Goal: Task Accomplishment & Management: Use online tool/utility

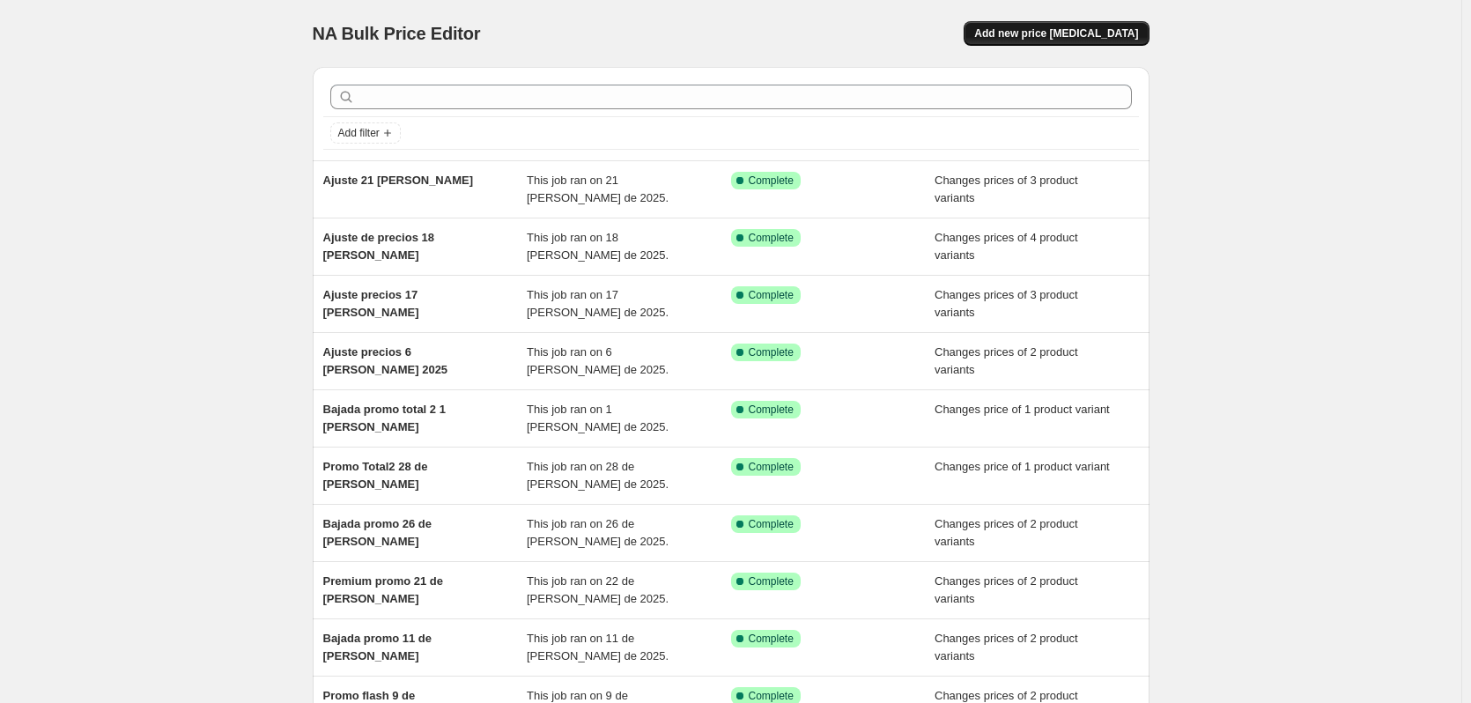
click at [1075, 34] on span "Add new price [MEDICAL_DATA]" at bounding box center [1056, 33] width 164 height 14
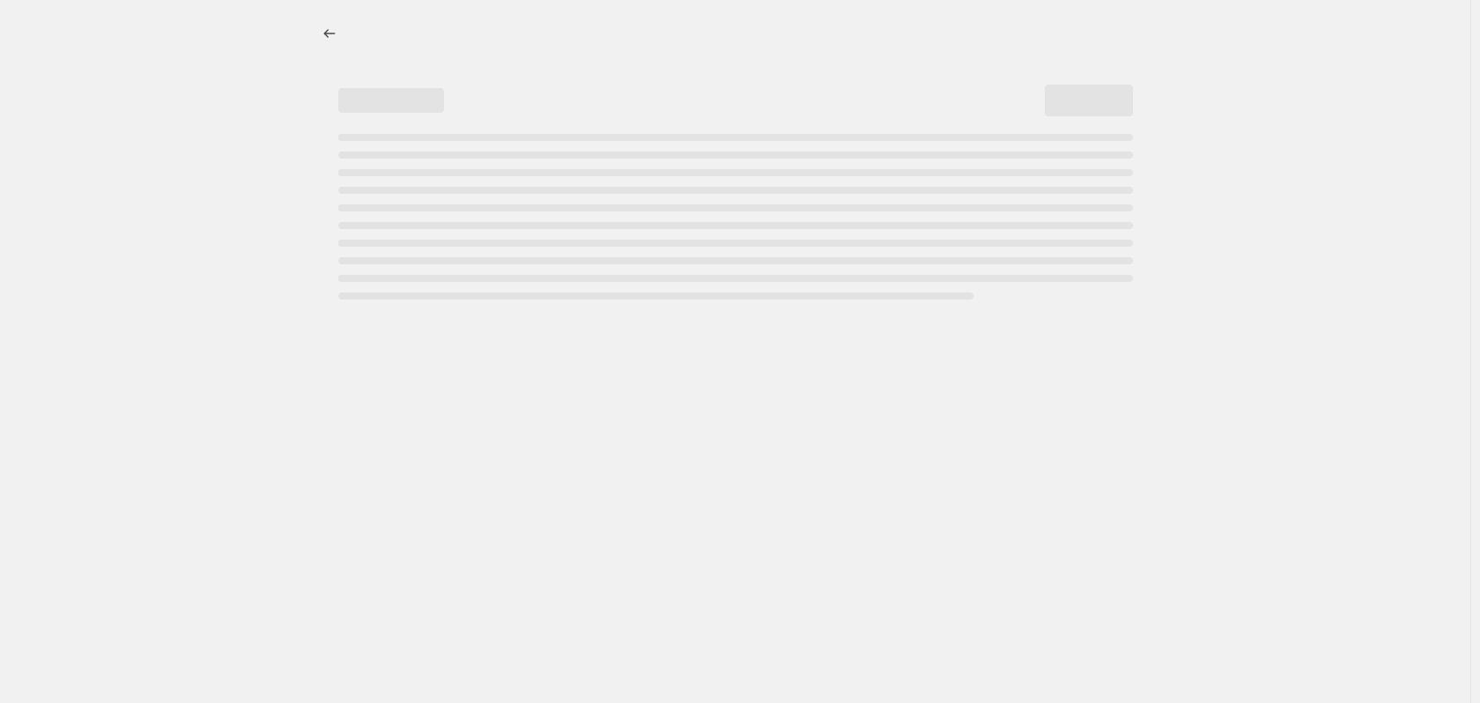
select select "percentage"
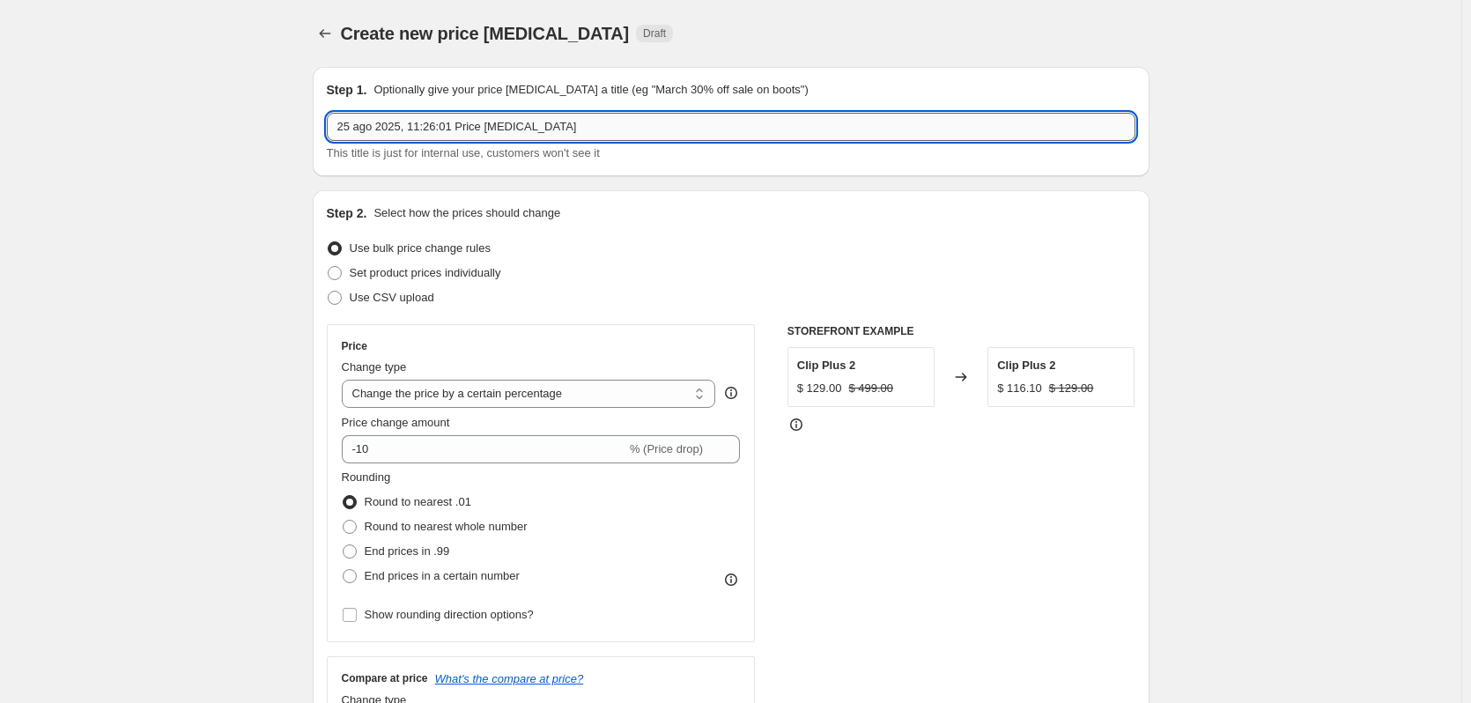
click at [580, 132] on input "25 ago 2025, 11:26:01 Price [MEDICAL_DATA]" at bounding box center [731, 127] width 809 height 28
click at [581, 132] on input "25 ago 2025, 11:26:01 Price [MEDICAL_DATA]" at bounding box center [731, 127] width 809 height 28
type input "Ajuste precios 26 [PERSON_NAME]"
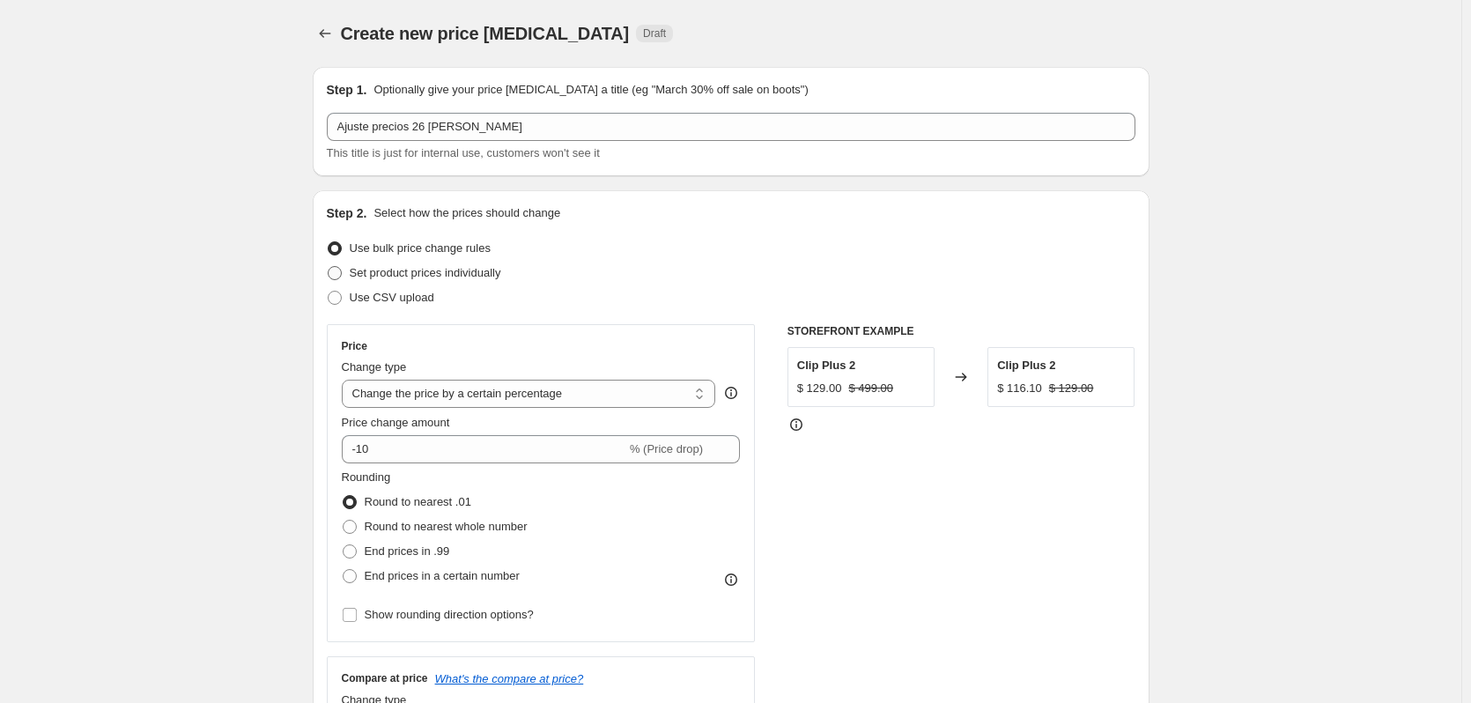
click at [442, 263] on label "Set product prices individually" at bounding box center [414, 273] width 174 height 25
click at [329, 266] on input "Set product prices individually" at bounding box center [328, 266] width 1 height 1
radio input "true"
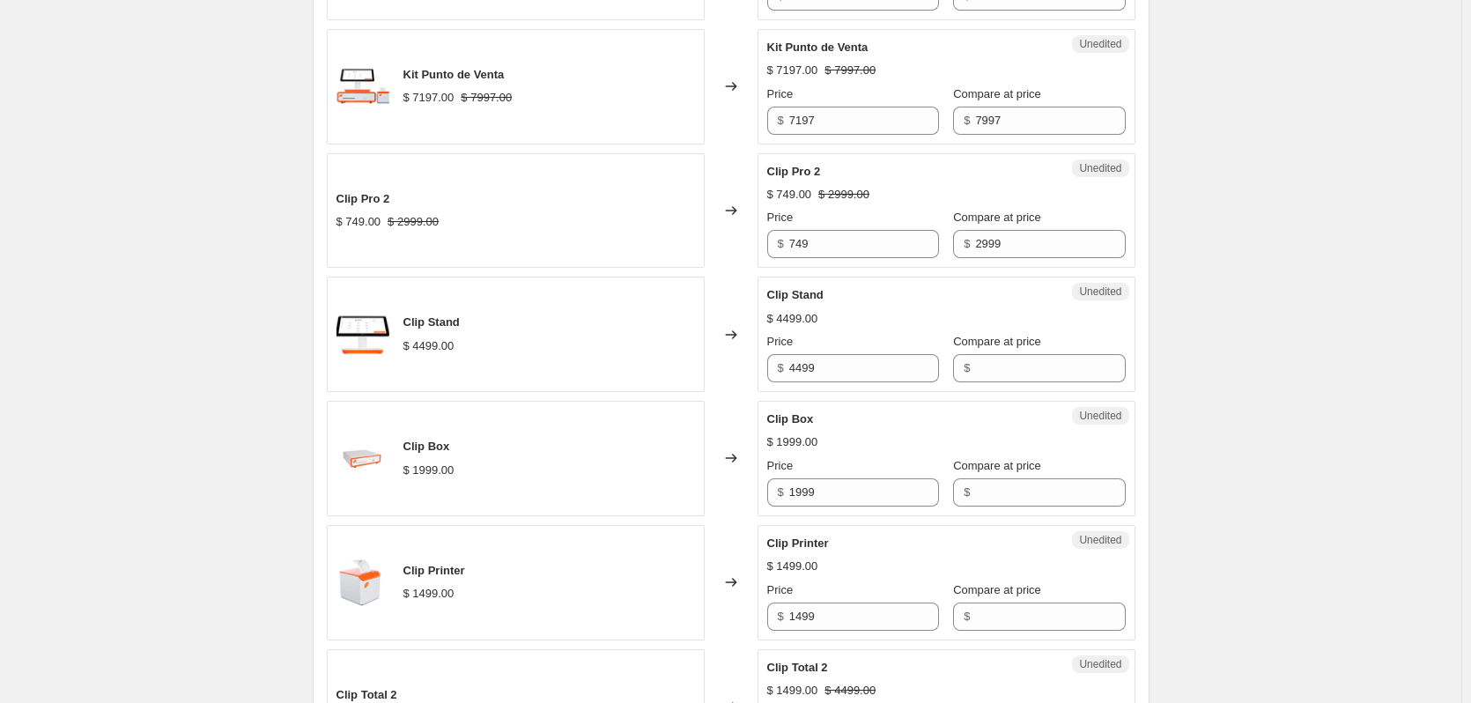
scroll to position [940, 0]
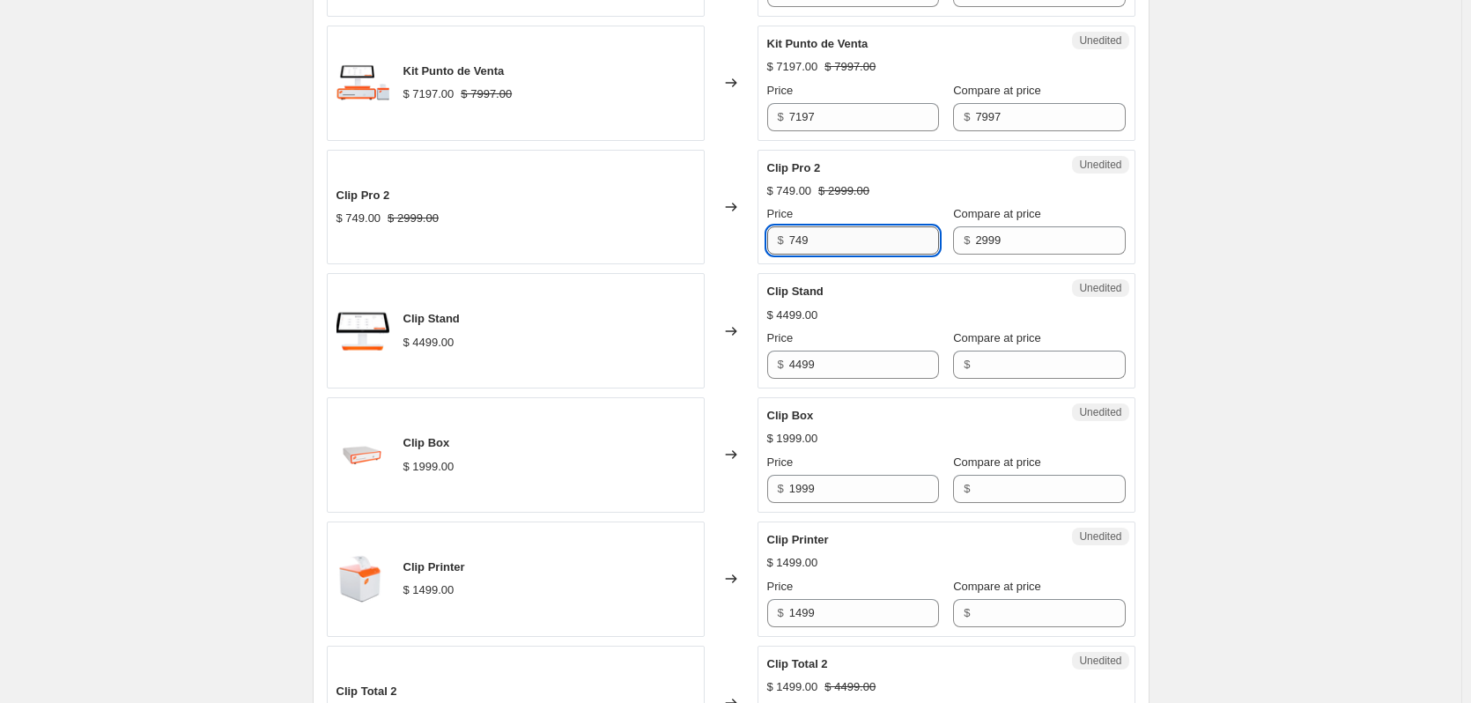
click at [867, 237] on input "749" at bounding box center [864, 240] width 150 height 28
type input "499"
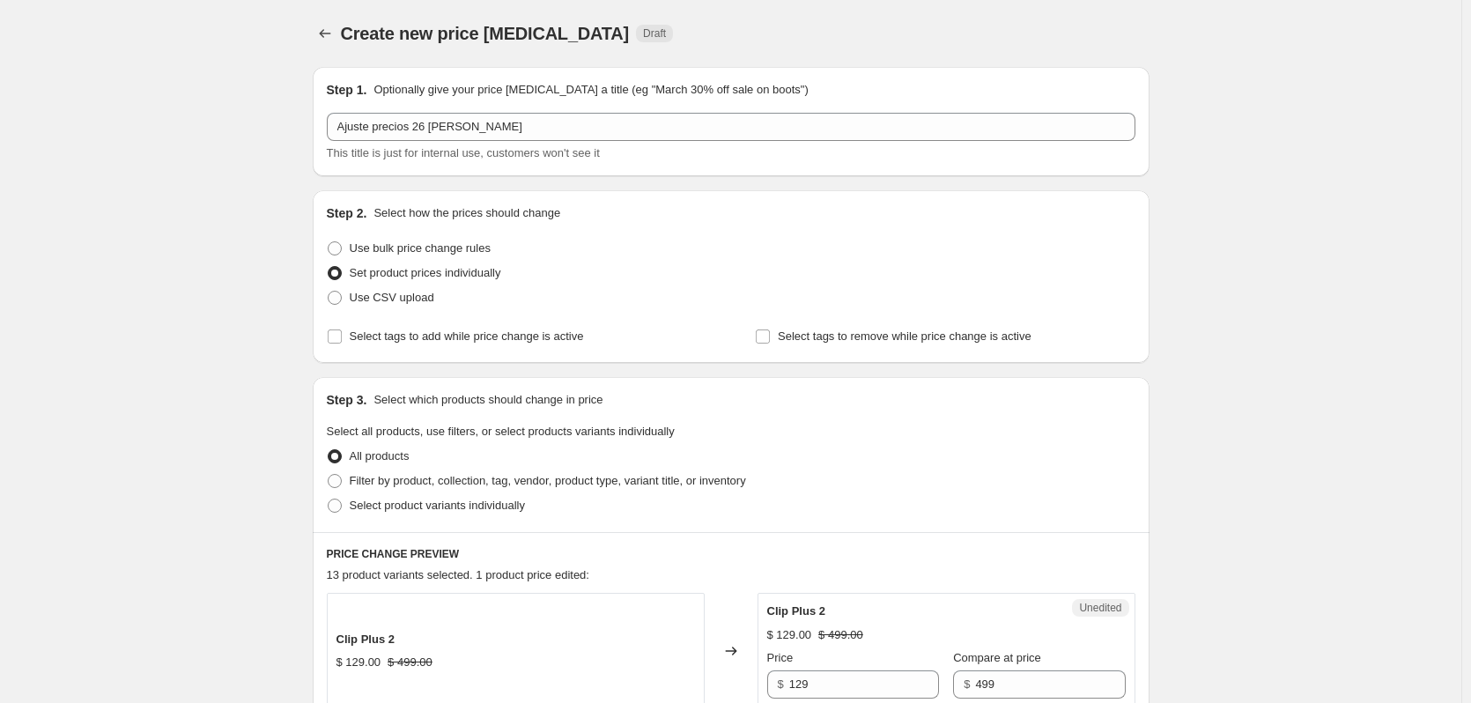
scroll to position [1775, 0]
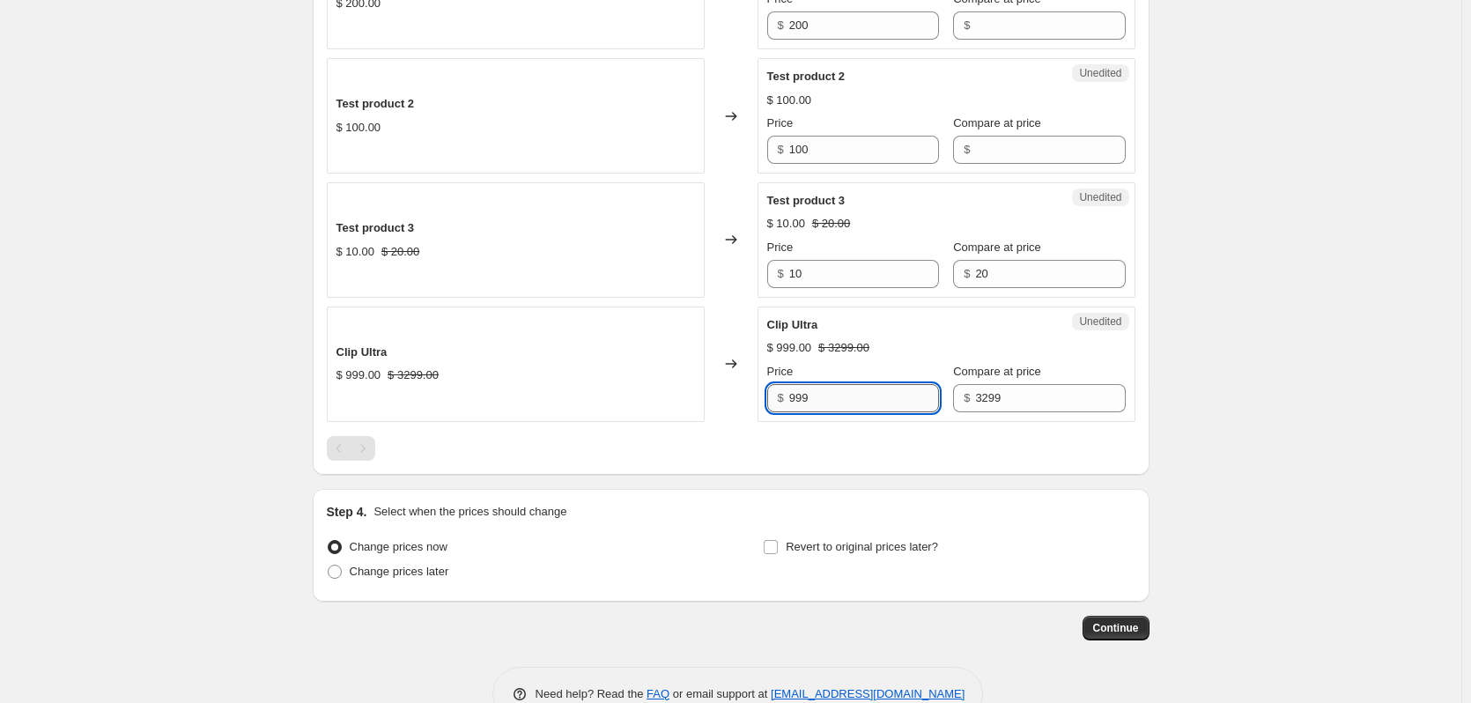
click at [820, 394] on input "999" at bounding box center [864, 398] width 150 height 28
type input "649"
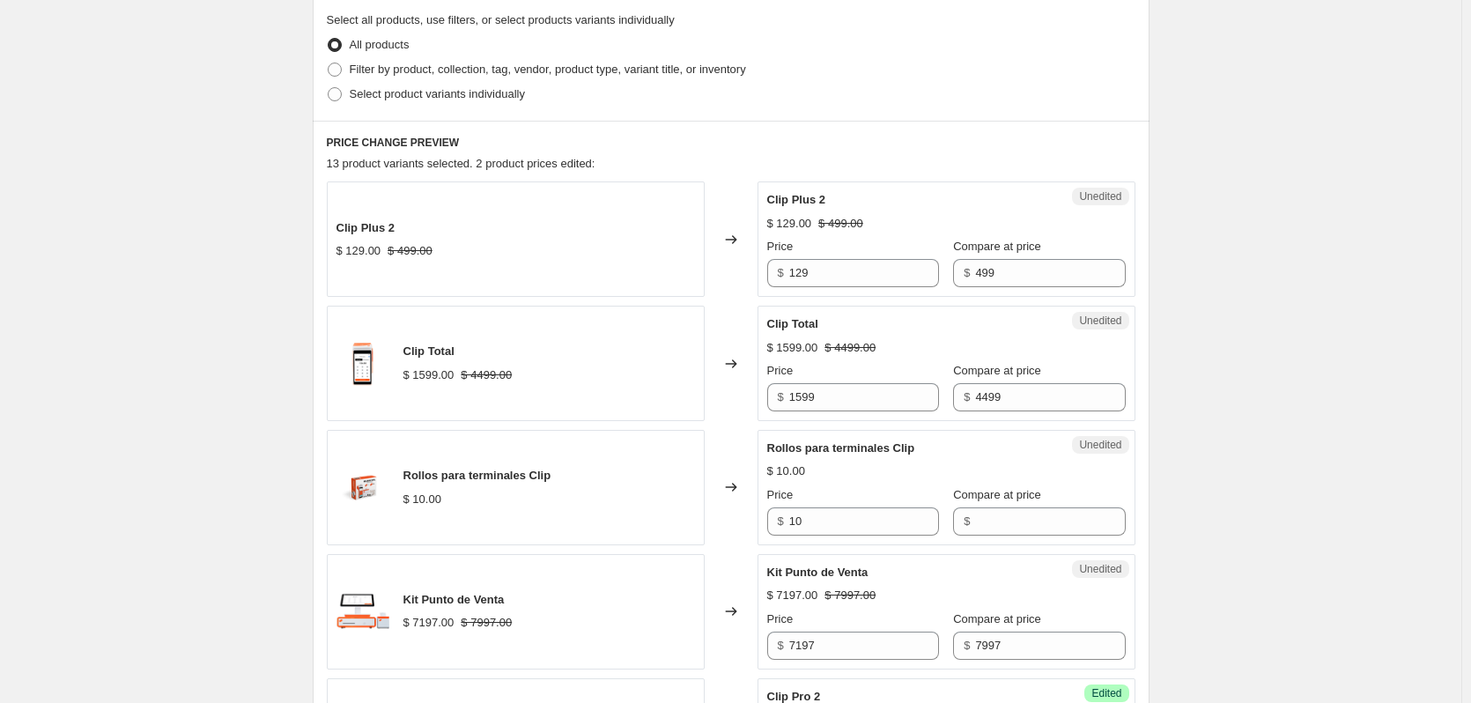
scroll to position [1279, 0]
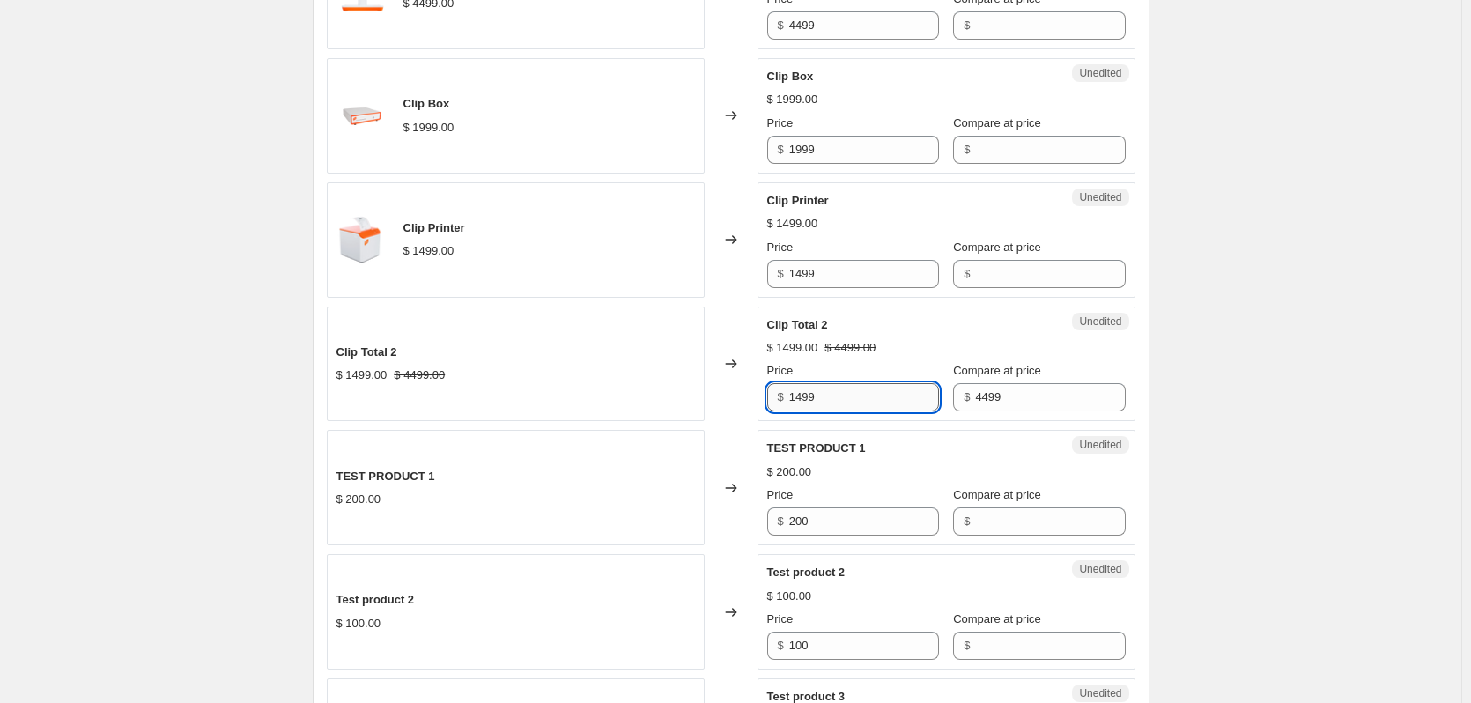
click at [846, 402] on input "1499" at bounding box center [864, 397] width 150 height 28
type input "1199"
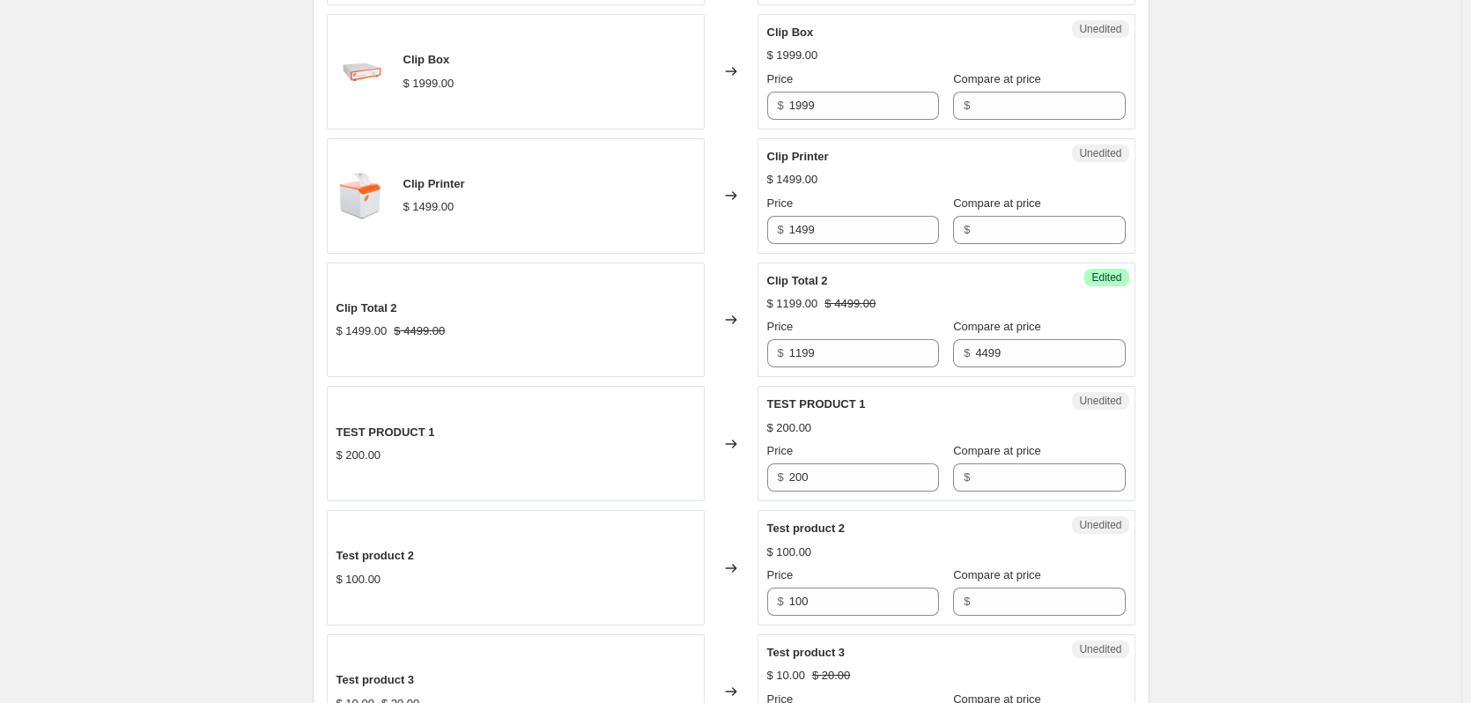
scroll to position [1820, 0]
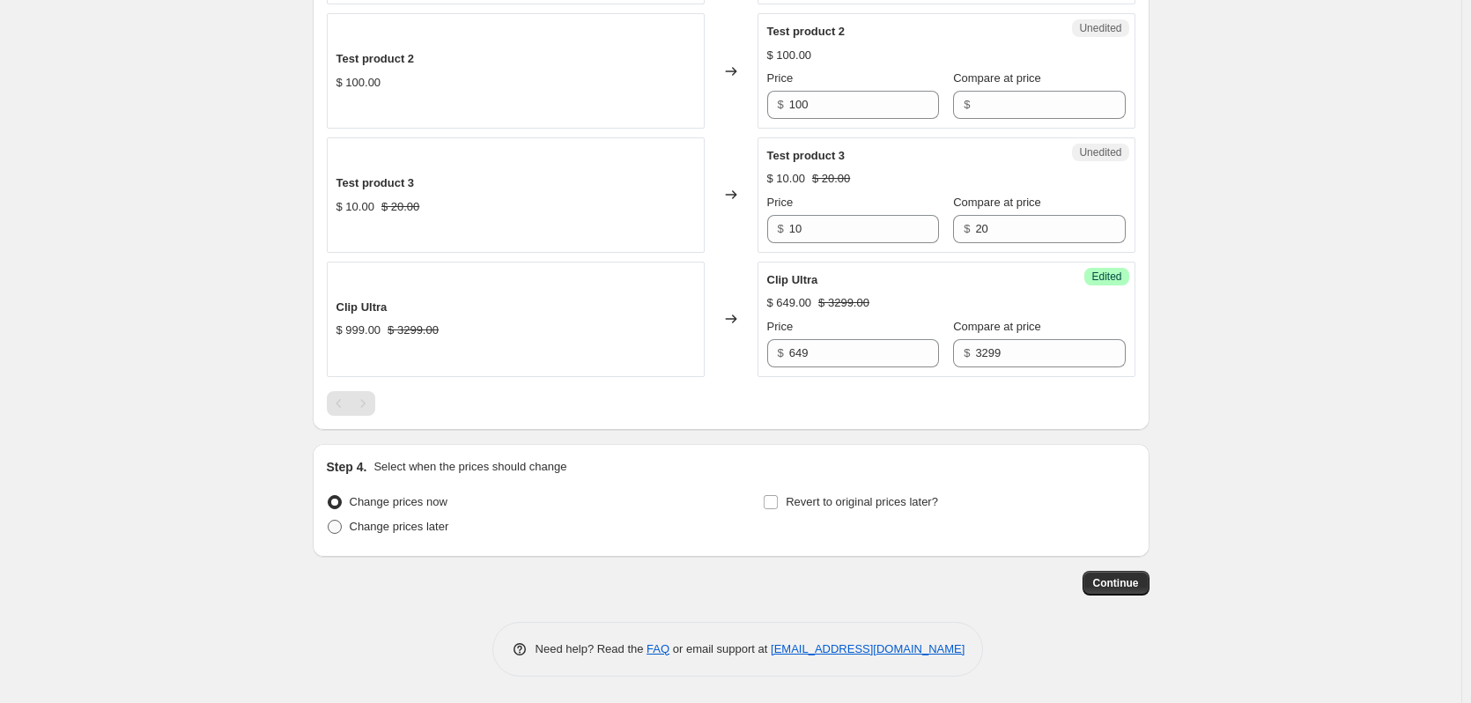
click at [418, 529] on span "Change prices later" at bounding box center [400, 526] width 100 height 13
click at [329, 521] on input "Change prices later" at bounding box center [328, 520] width 1 height 1
radio input "true"
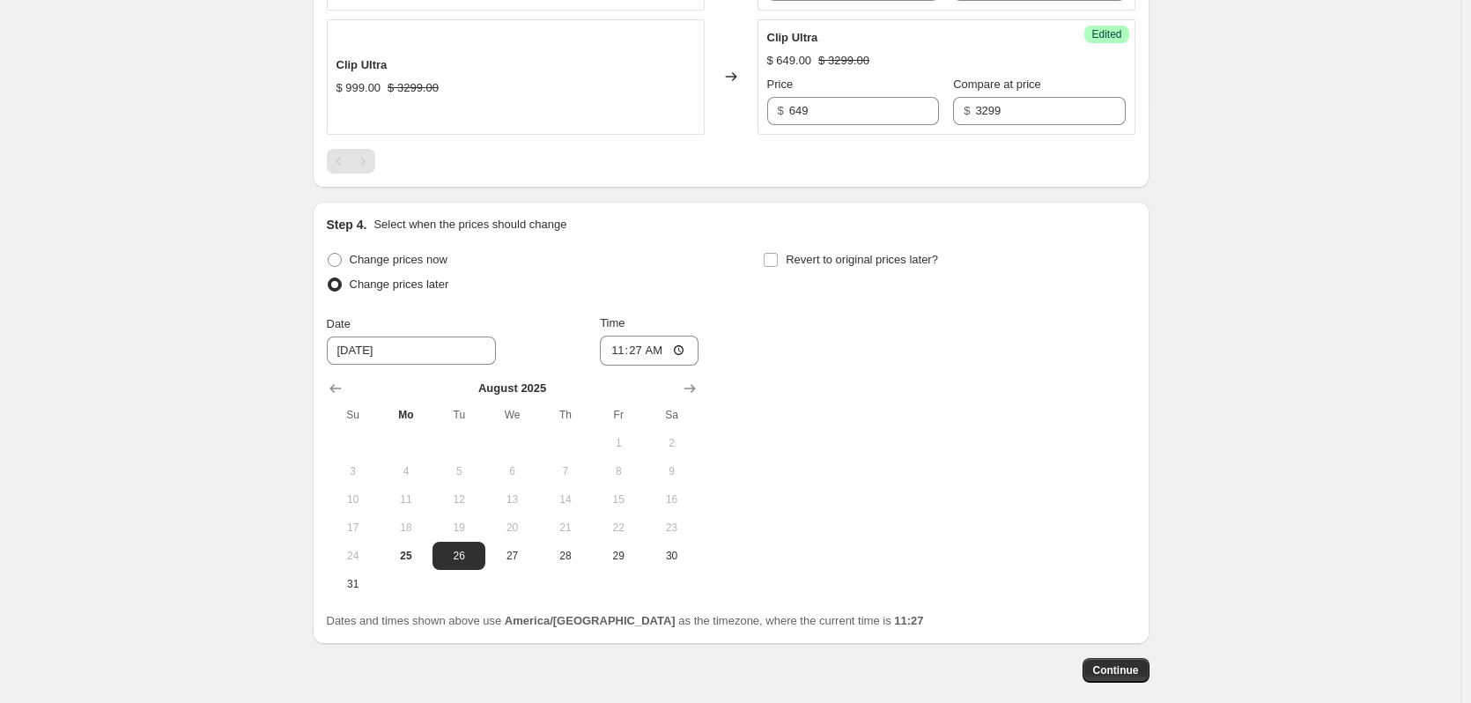
scroll to position [2149, 0]
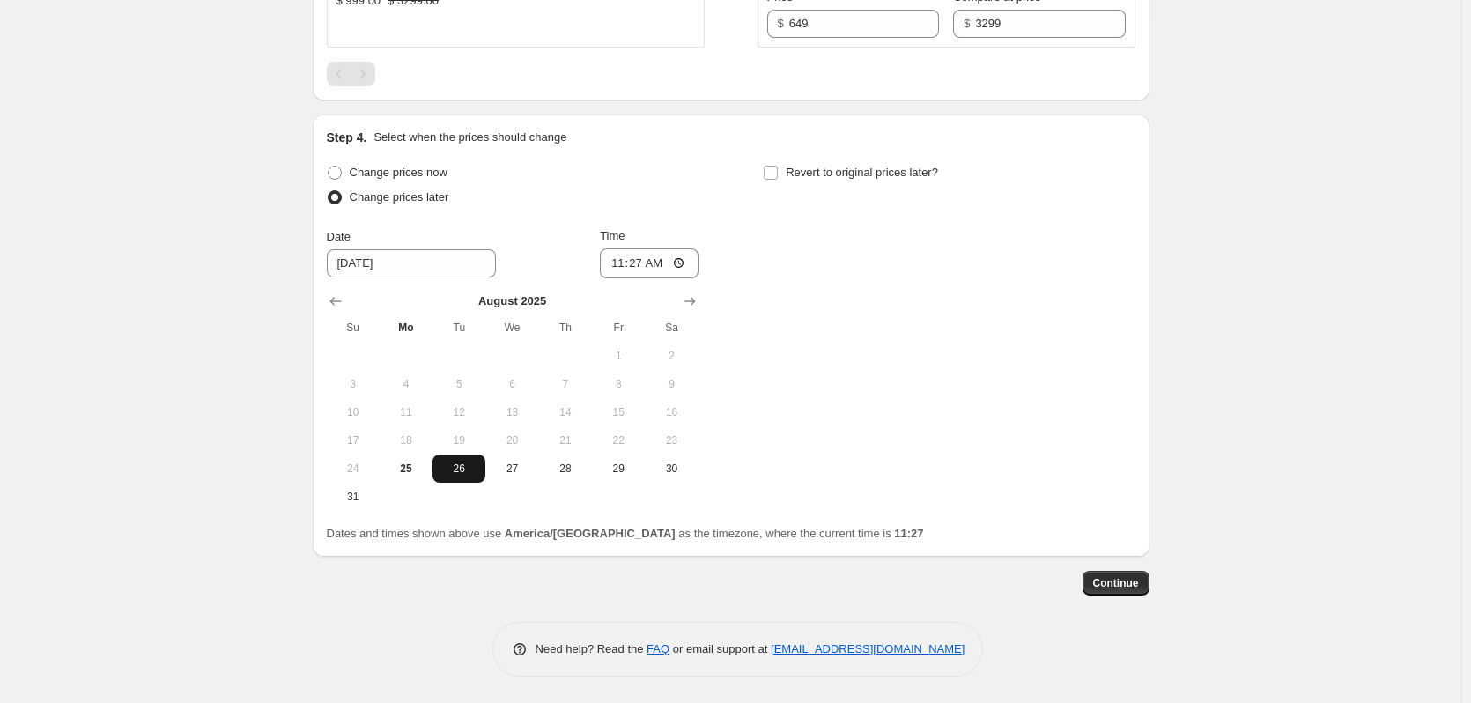
click at [467, 471] on span "26" at bounding box center [459, 469] width 39 height 14
click at [645, 262] on input "11:27" at bounding box center [649, 263] width 99 height 30
type input "07:00"
click at [804, 315] on div "Change prices now Change prices later Date [DATE] Time 07:00 [DATE] Su Mo Tu We…" at bounding box center [731, 335] width 809 height 351
click at [1142, 590] on button "Continue" at bounding box center [1116, 583] width 67 height 25
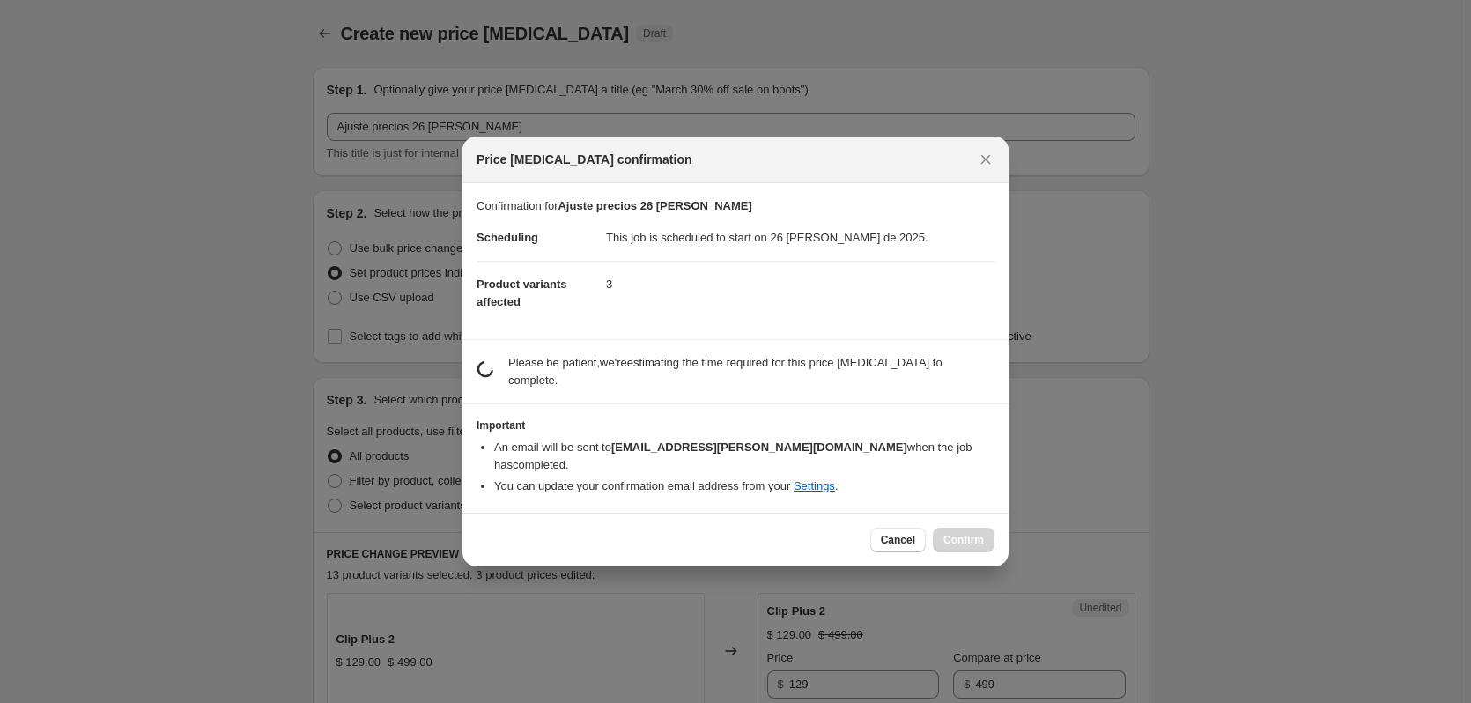
scroll to position [0, 0]
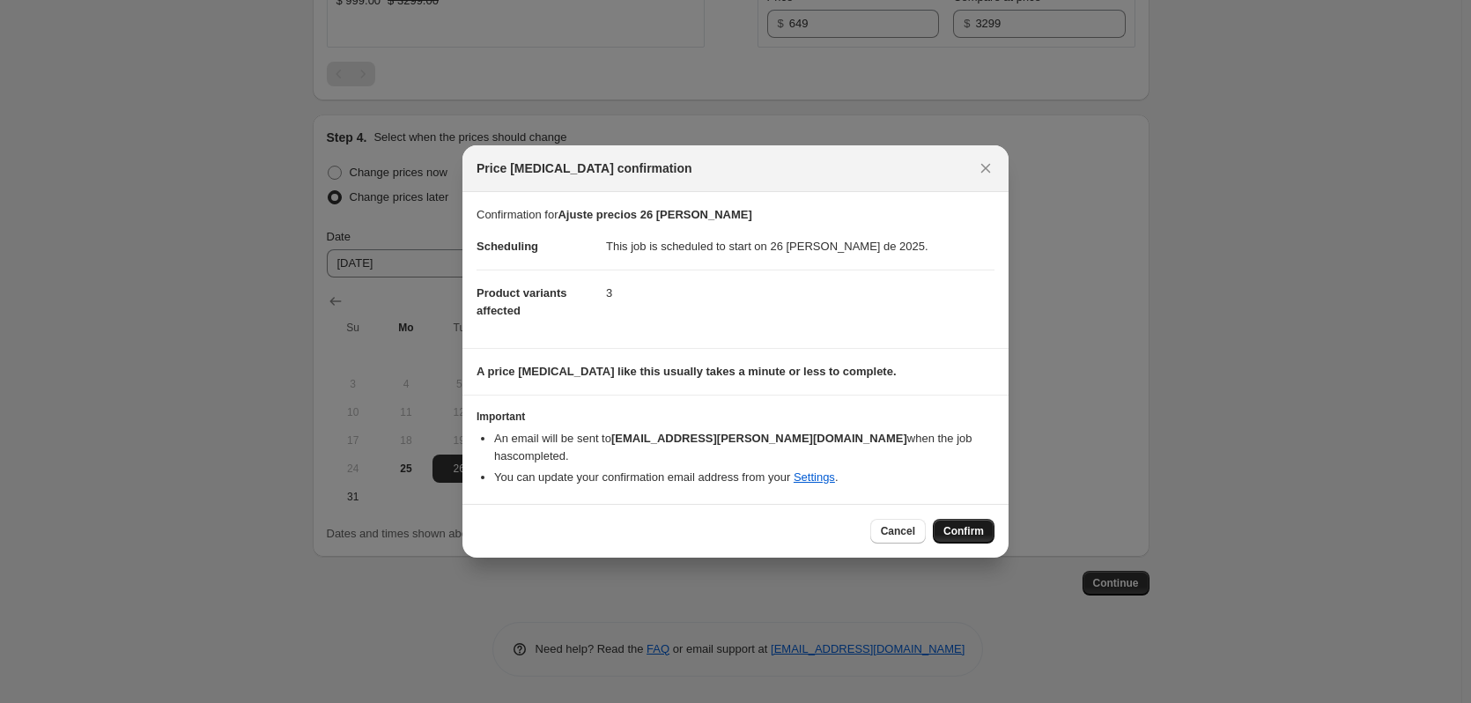
click at [986, 521] on button "Confirm" at bounding box center [964, 531] width 62 height 25
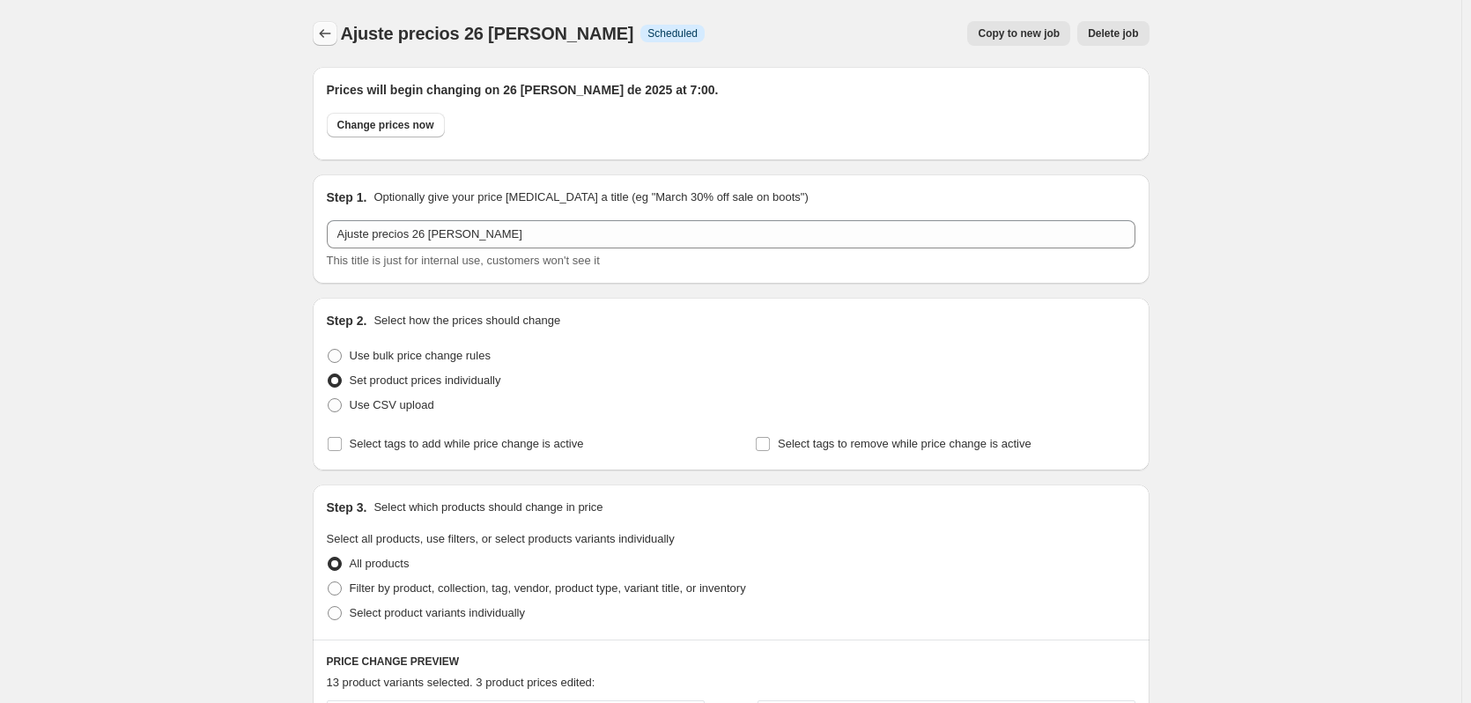
click at [334, 33] on icon "Price change jobs" at bounding box center [325, 34] width 18 height 18
